Goal: Find specific page/section: Find specific page/section

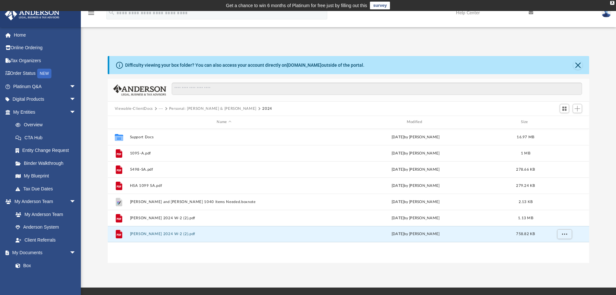
scroll to position [142, 477]
click at [23, 35] on link "Home" at bounding box center [45, 34] width 81 height 13
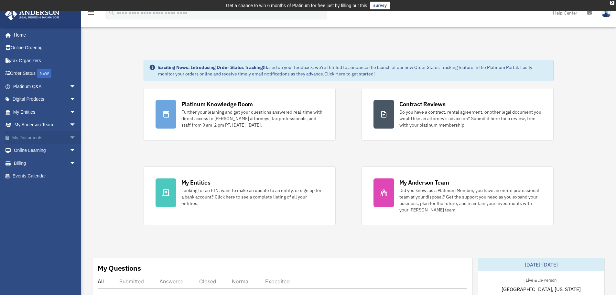
click at [28, 136] on link "My Documents arrow_drop_down" at bounding box center [45, 137] width 81 height 13
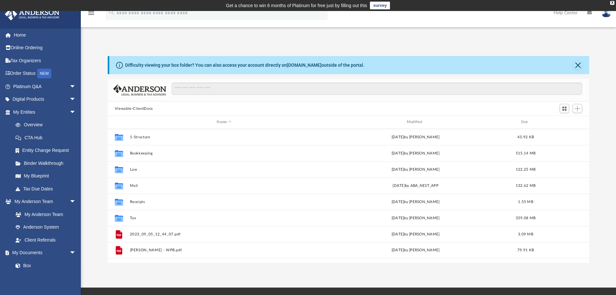
scroll to position [142, 477]
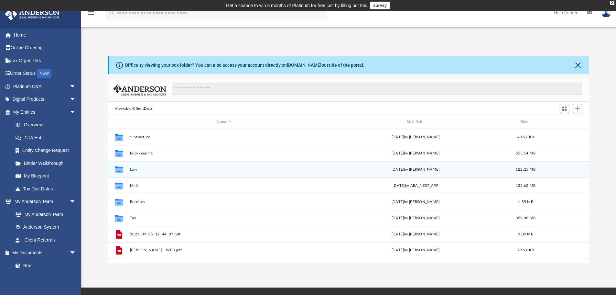
click at [135, 170] on button "Law" at bounding box center [224, 169] width 189 height 4
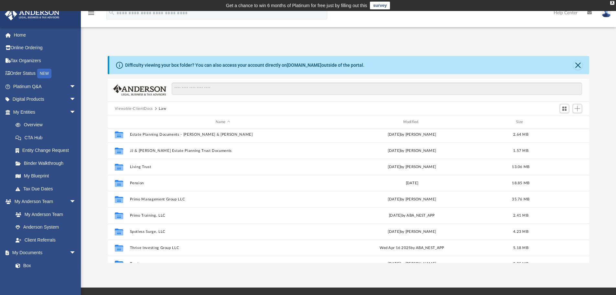
scroll to position [125, 0]
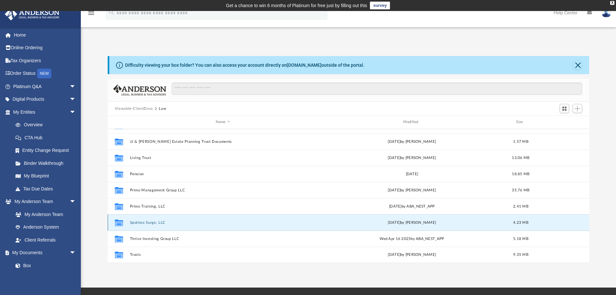
click at [152, 223] on button "Spotless Surge, LLC" at bounding box center [223, 222] width 186 height 4
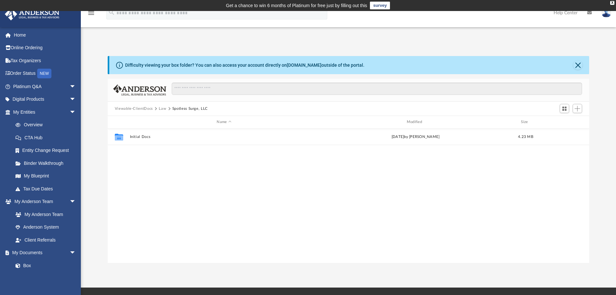
scroll to position [0, 0]
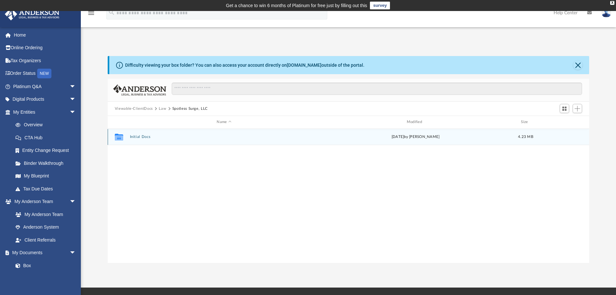
click at [140, 135] on button "Initial Docs" at bounding box center [224, 137] width 189 height 4
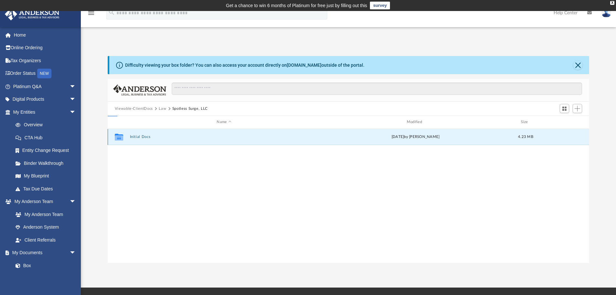
click at [140, 135] on button "Initial Docs" at bounding box center [224, 137] width 189 height 4
